Goal: Task Accomplishment & Management: Manage account settings

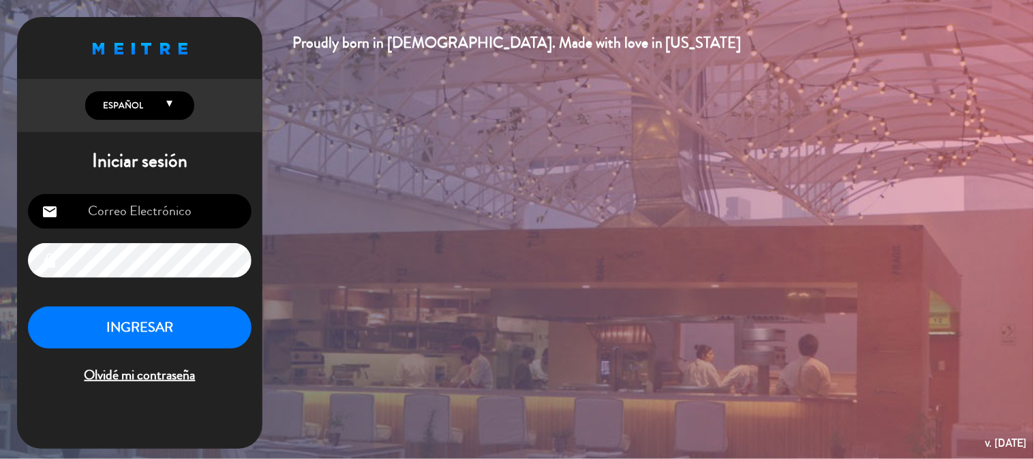
type input "[EMAIL_ADDRESS][DOMAIN_NAME]"
click at [114, 332] on button "INGRESAR" at bounding box center [139, 328] width 223 height 43
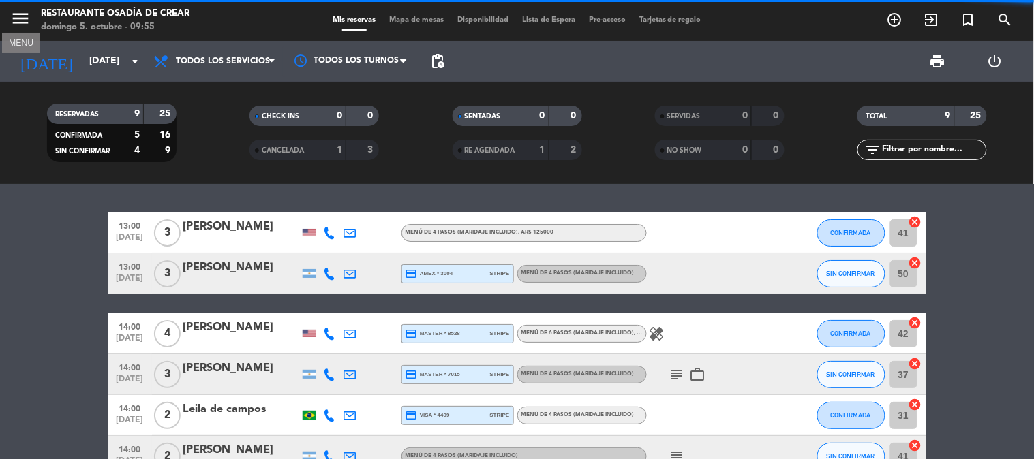
click at [16, 25] on icon "menu" at bounding box center [20, 18] width 20 height 20
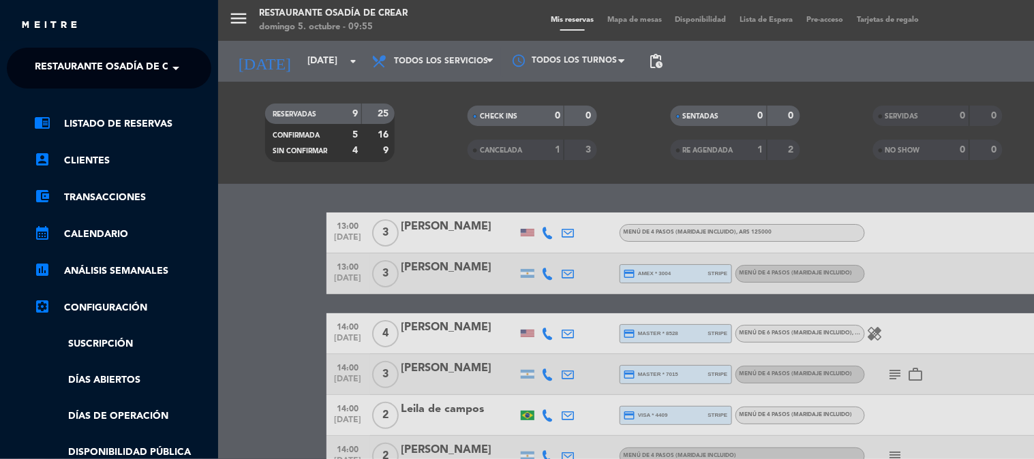
click at [72, 52] on ng-select "× Restaurante Osadía de Crear ×" at bounding box center [109, 68] width 204 height 41
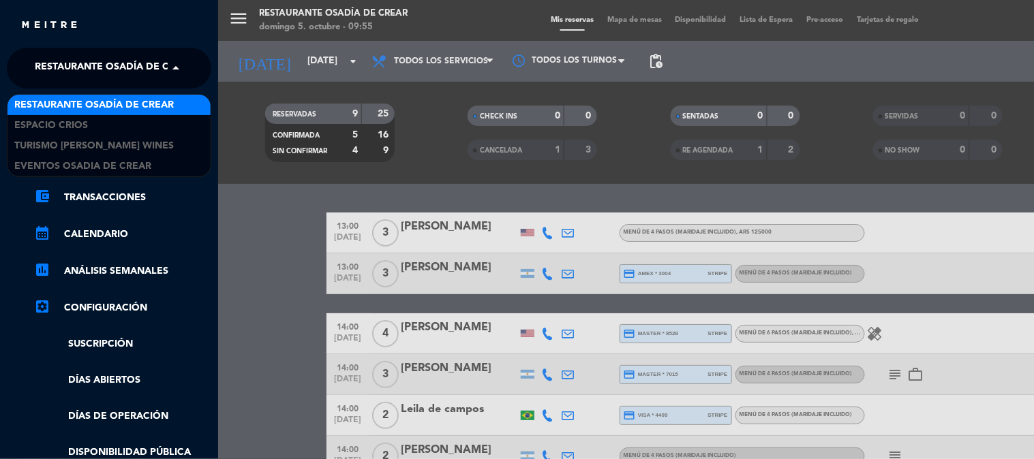
click at [72, 69] on span "Restaurante Osadía de Crear" at bounding box center [114, 68] width 159 height 29
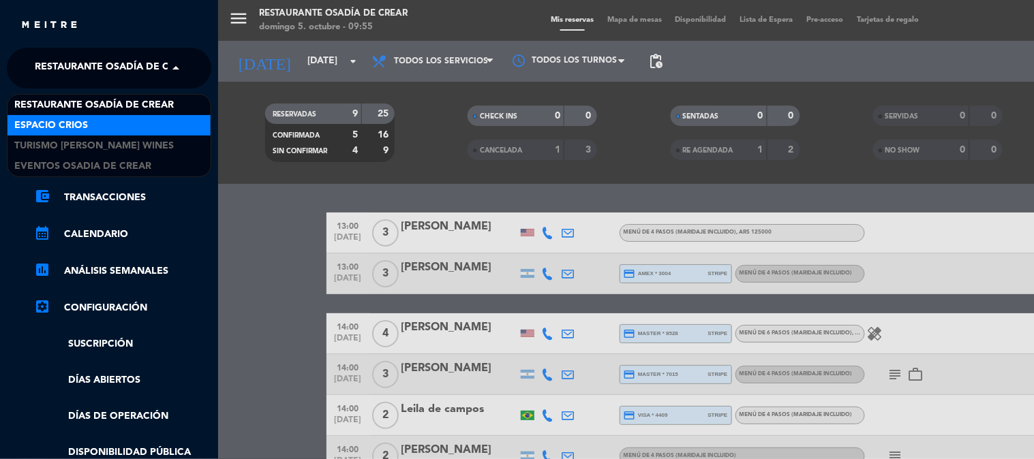
click at [95, 125] on div "Espacio Crios" at bounding box center [108, 125] width 203 height 20
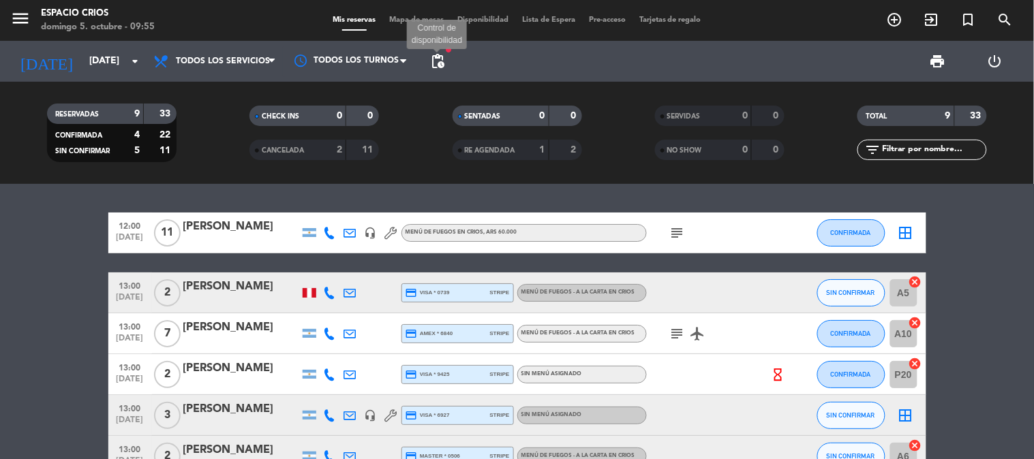
click at [439, 63] on span "pending_actions" at bounding box center [437, 61] width 16 height 16
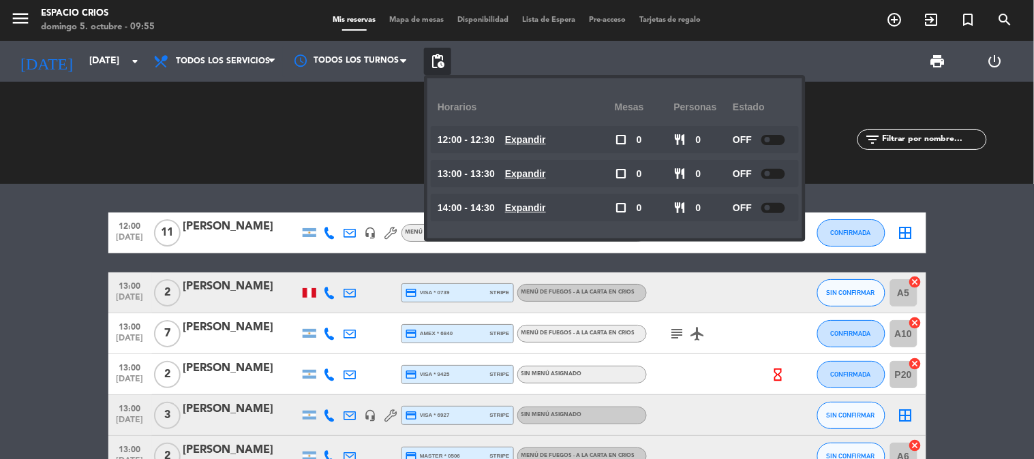
click at [353, 149] on div "CHECK INS 0 0 CANCELADA 2 11" at bounding box center [314, 132] width 202 height 75
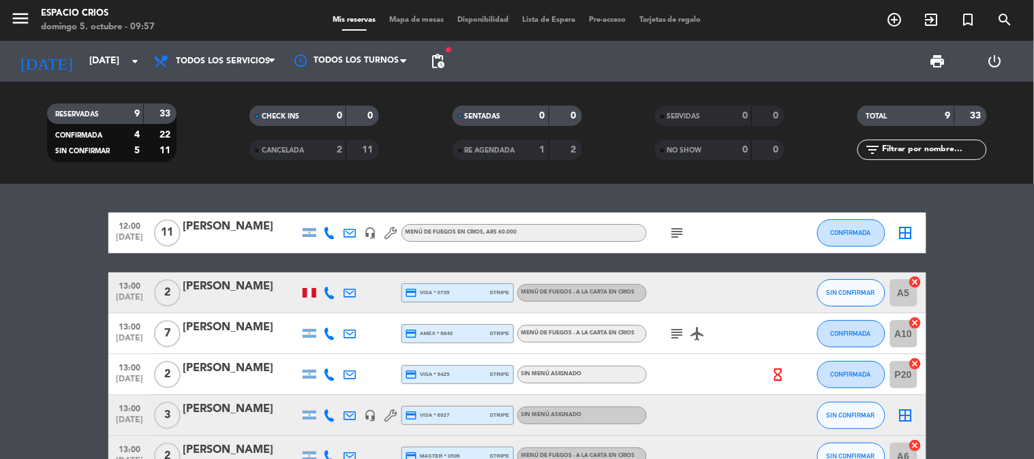
click at [351, 232] on icon at bounding box center [350, 233] width 12 height 12
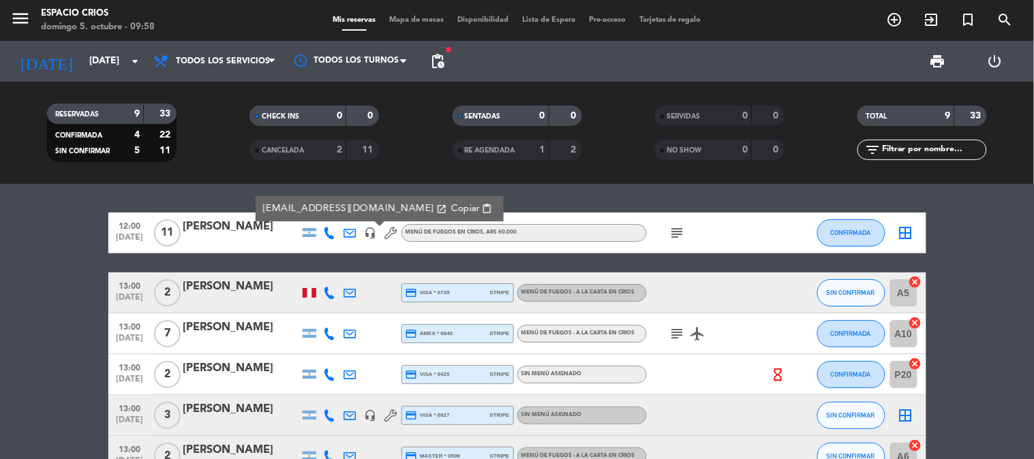
click at [662, 230] on div "subject" at bounding box center [708, 233] width 123 height 40
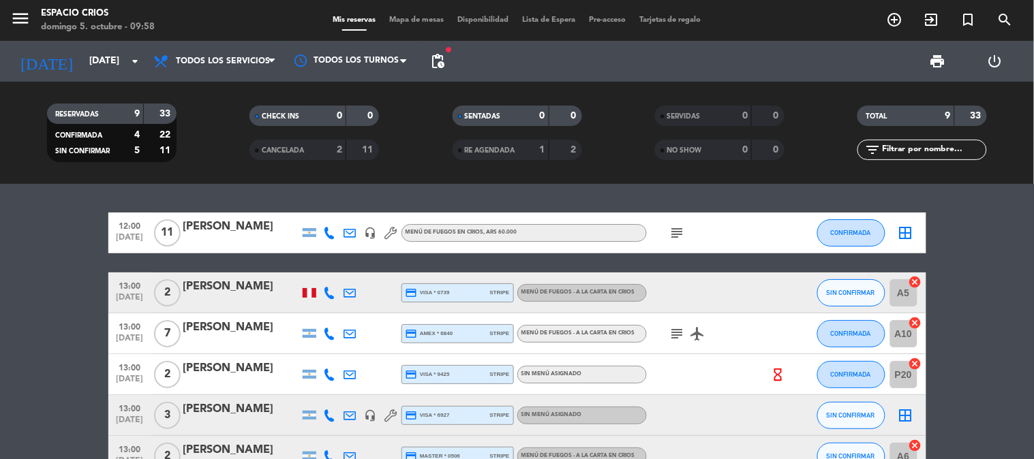
click at [682, 233] on icon "subject" at bounding box center [677, 233] width 16 height 16
click at [330, 288] on icon at bounding box center [330, 293] width 12 height 12
click at [308, 268] on span "Copiar" at bounding box center [322, 269] width 29 height 14
click at [327, 270] on button "Copiar content_paste" at bounding box center [329, 269] width 42 height 14
click at [328, 335] on icon at bounding box center [330, 334] width 12 height 12
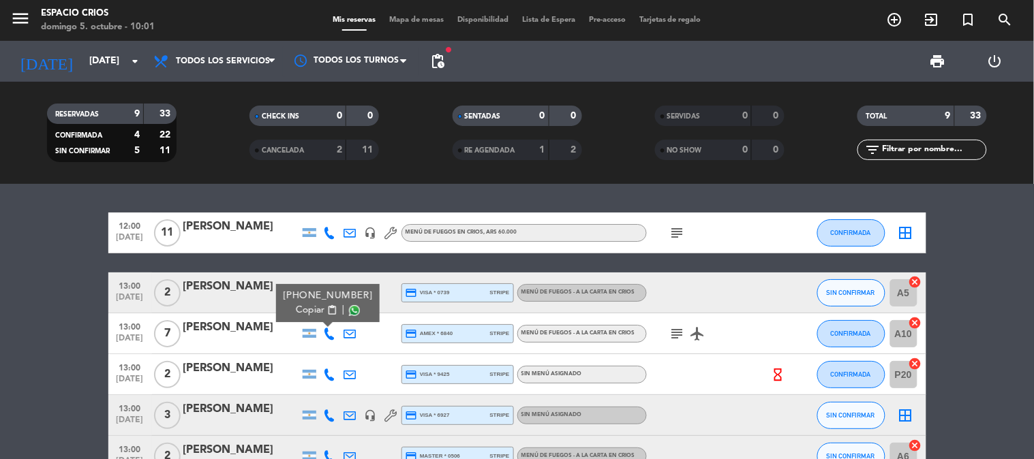
click at [335, 308] on span "content_paste" at bounding box center [331, 310] width 10 height 10
click at [328, 378] on icon at bounding box center [330, 375] width 12 height 12
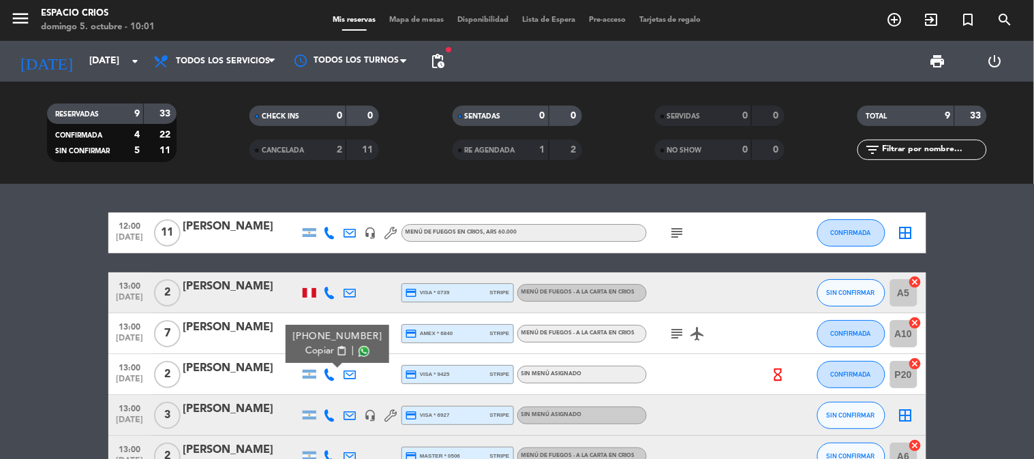
click at [336, 352] on span "content_paste" at bounding box center [341, 351] width 10 height 10
